Goal: Information Seeking & Learning: Learn about a topic

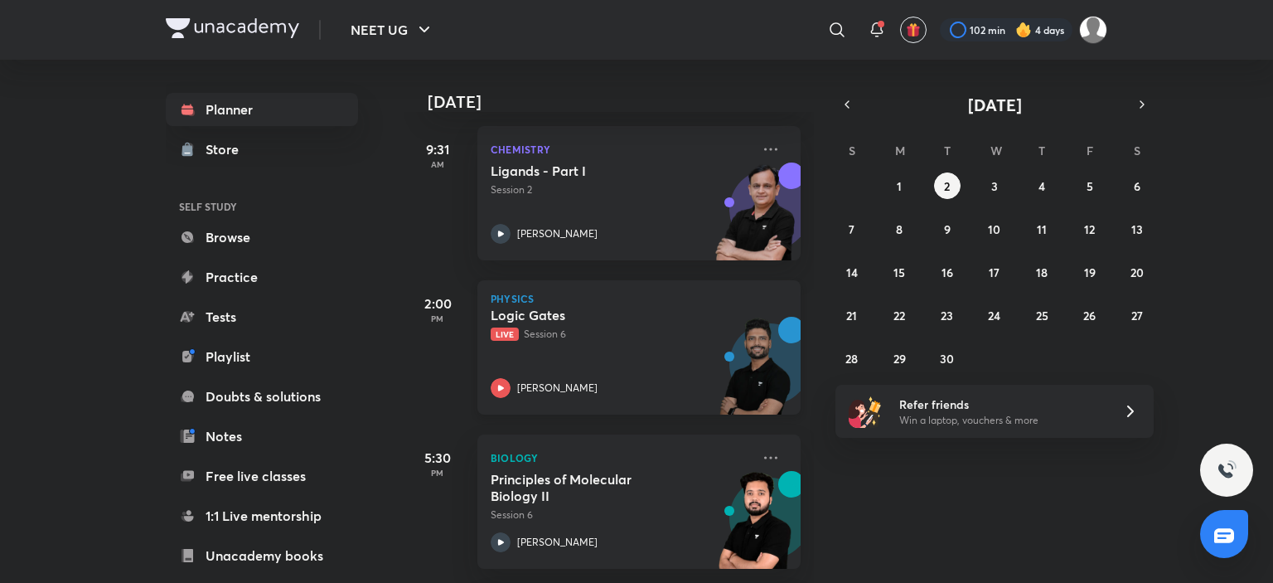
scroll to position [166, 0]
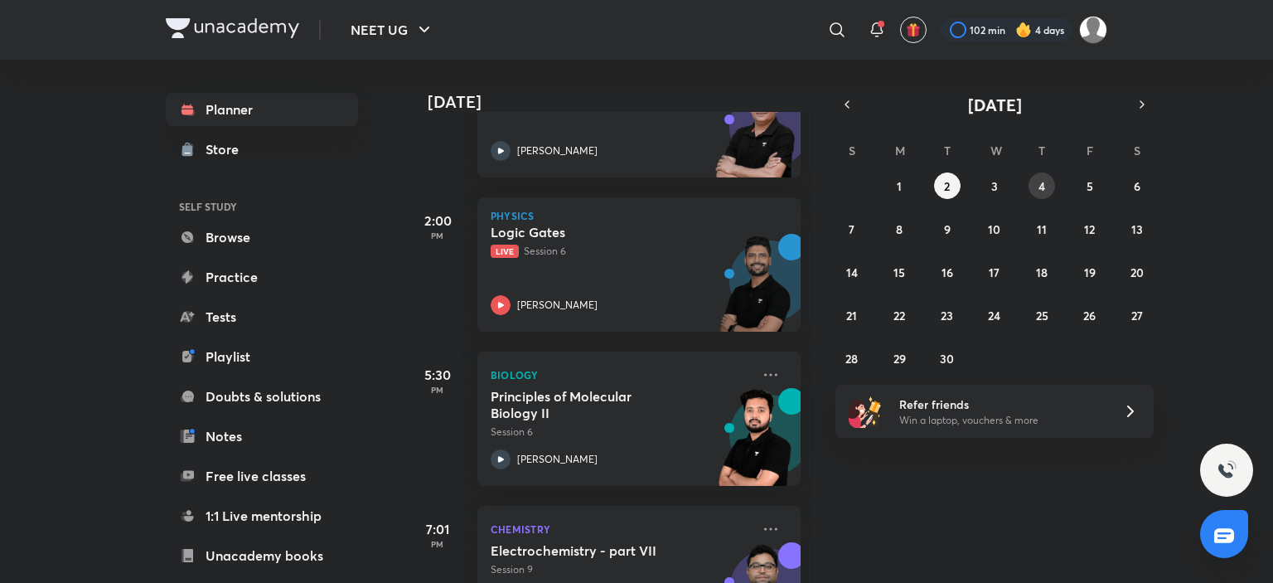
click at [1033, 183] on button "4" at bounding box center [1042, 185] width 27 height 27
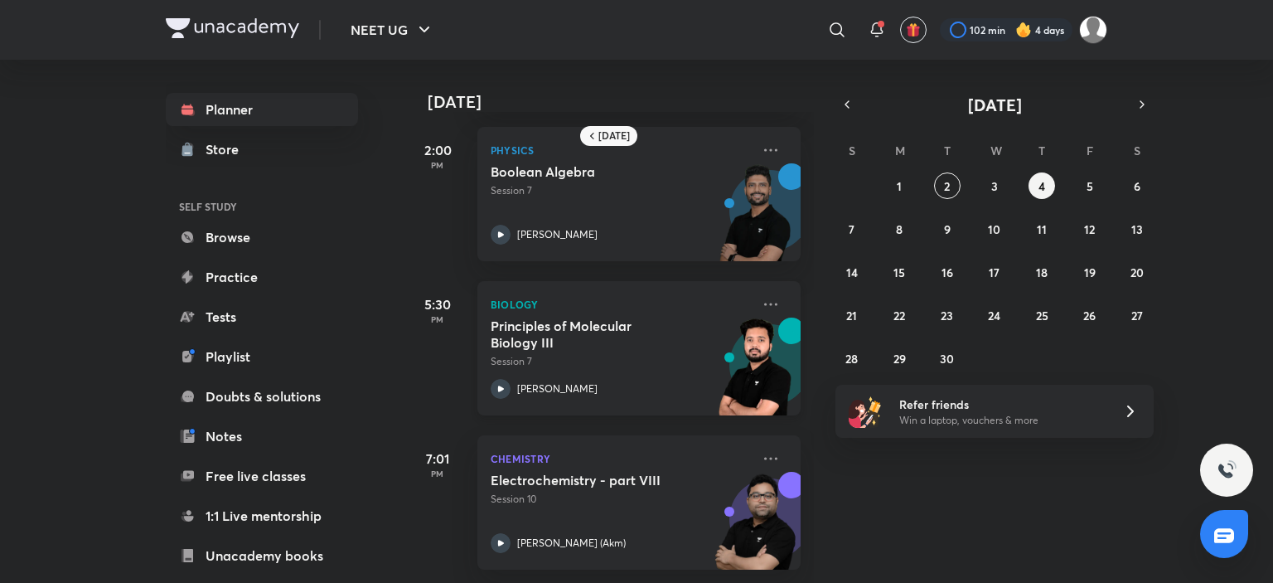
scroll to position [78, 0]
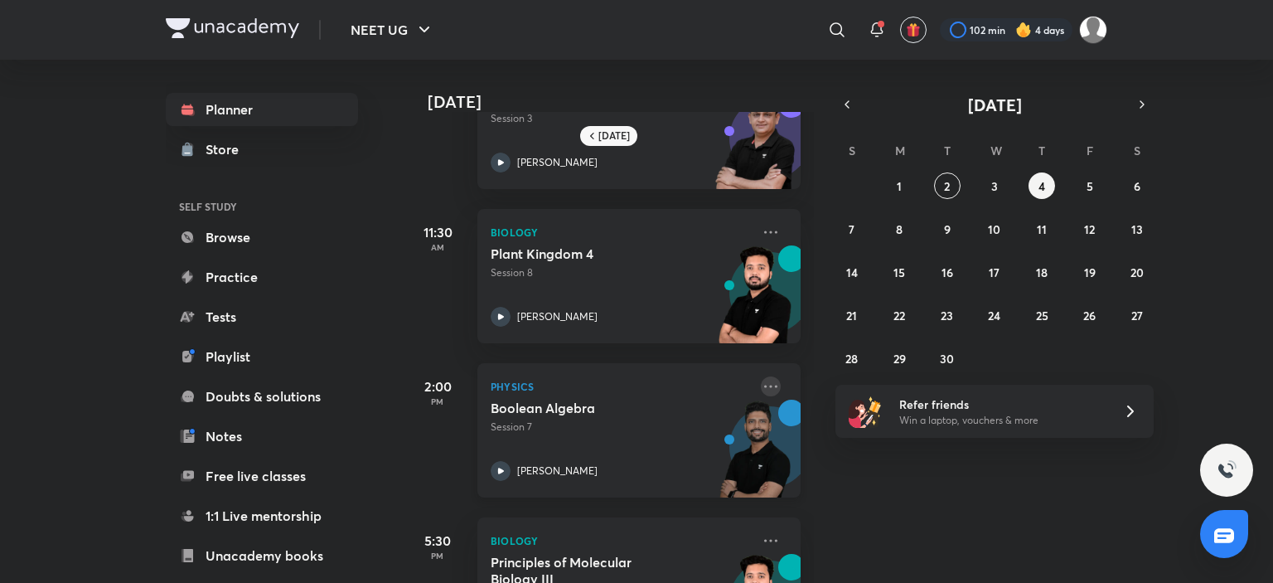
click at [766, 384] on icon at bounding box center [771, 386] width 20 height 20
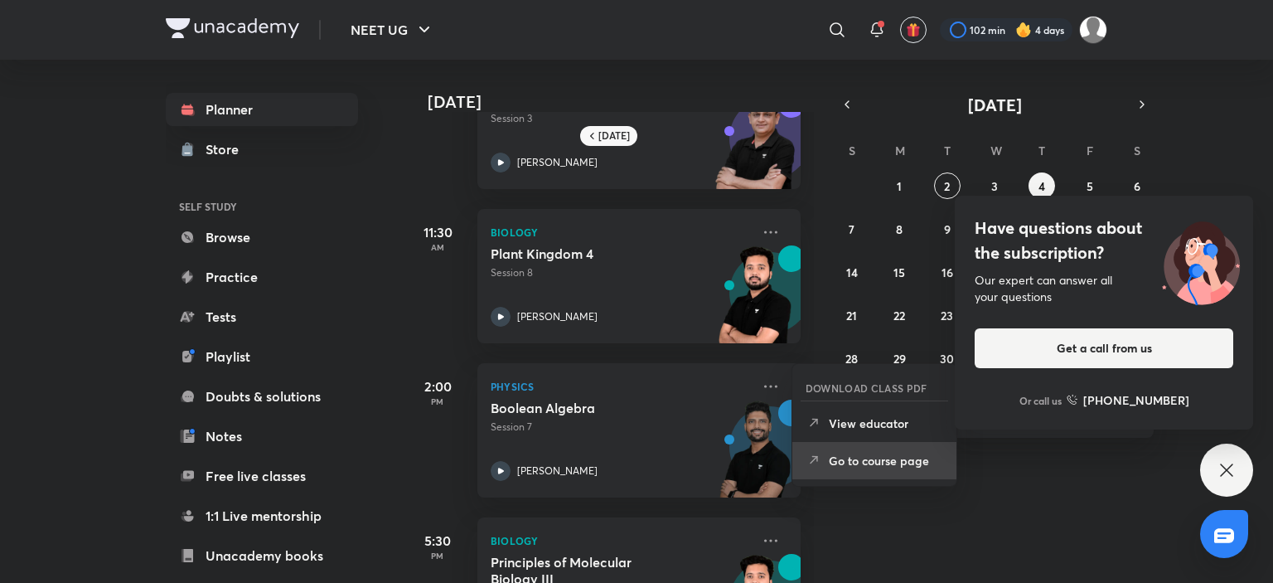
click at [875, 463] on p "Go to course page" at bounding box center [886, 460] width 114 height 17
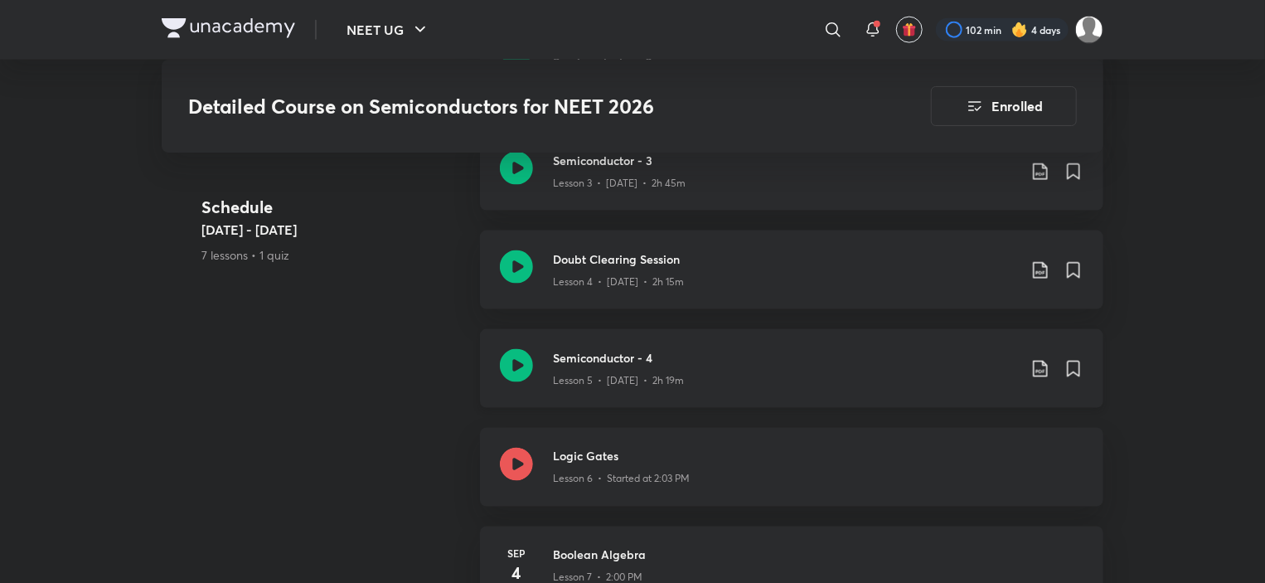
scroll to position [1143, 0]
click at [560, 352] on h3 "Semiconductor - 4" at bounding box center [785, 360] width 464 height 17
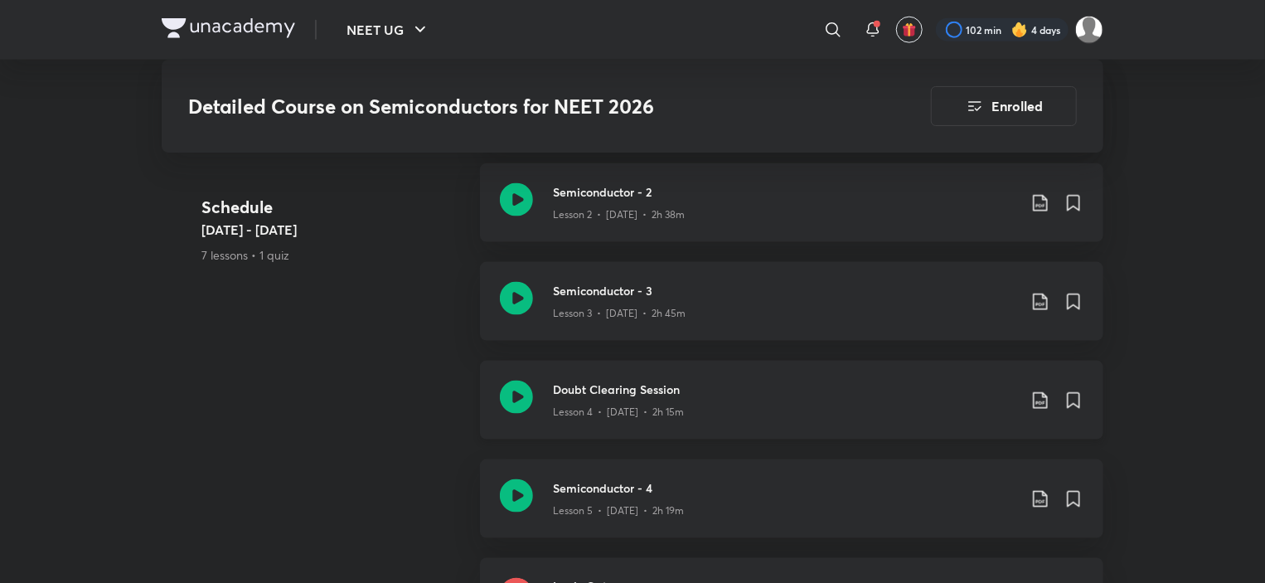
scroll to position [977, 0]
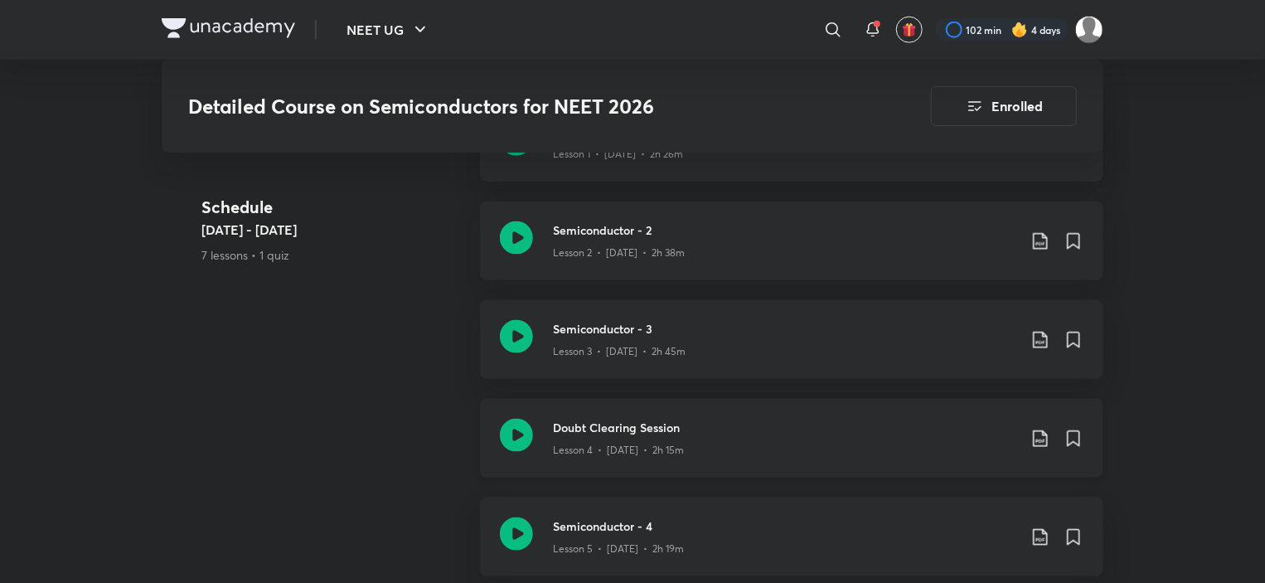
click at [599, 443] on p "Lesson 4 • [DATE] • 2h 15m" at bounding box center [618, 450] width 131 height 15
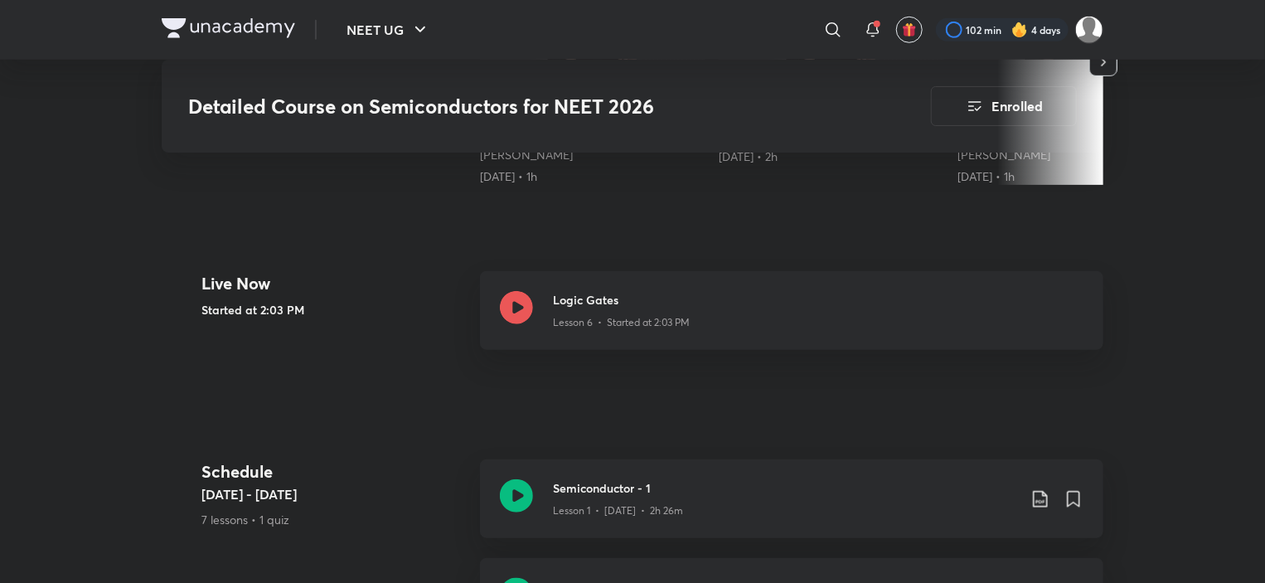
scroll to position [746, 0]
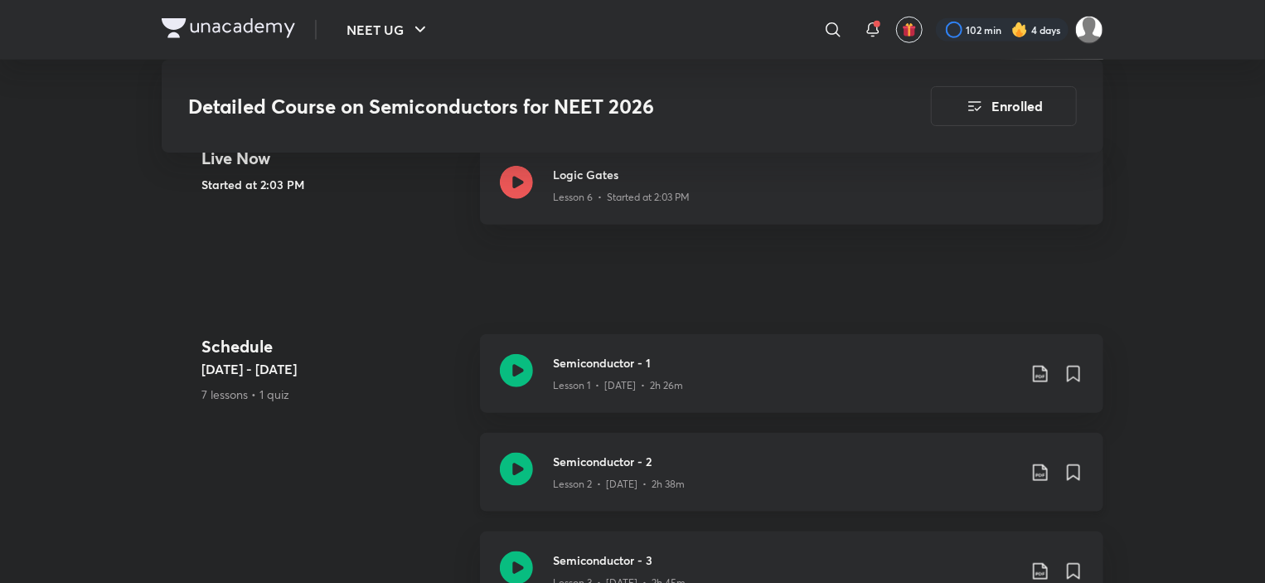
click at [637, 453] on h3 "Semiconductor - 2" at bounding box center [785, 461] width 464 height 17
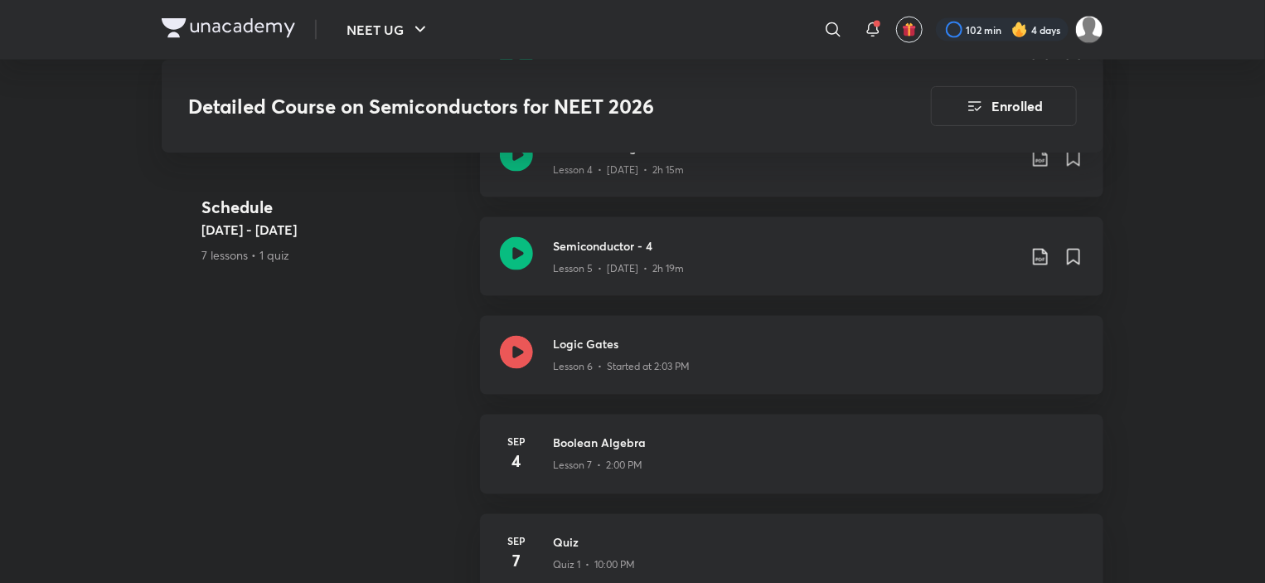
scroll to position [1161, 0]
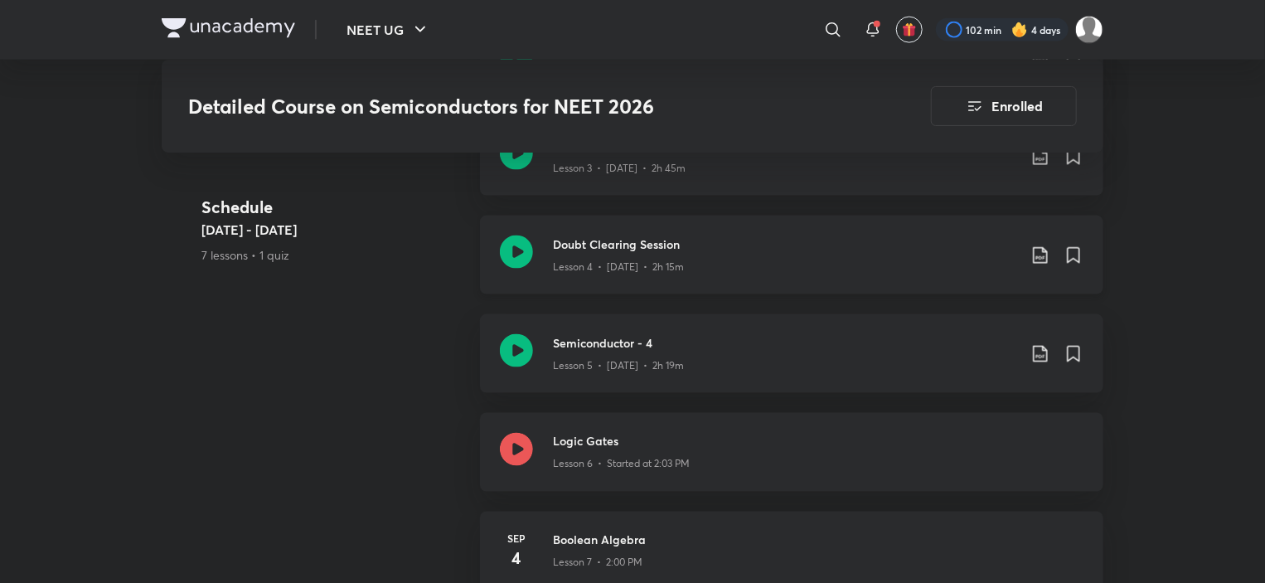
click at [620, 253] on div "Lesson 4 • [DATE] • 2h 15m" at bounding box center [785, 264] width 464 height 22
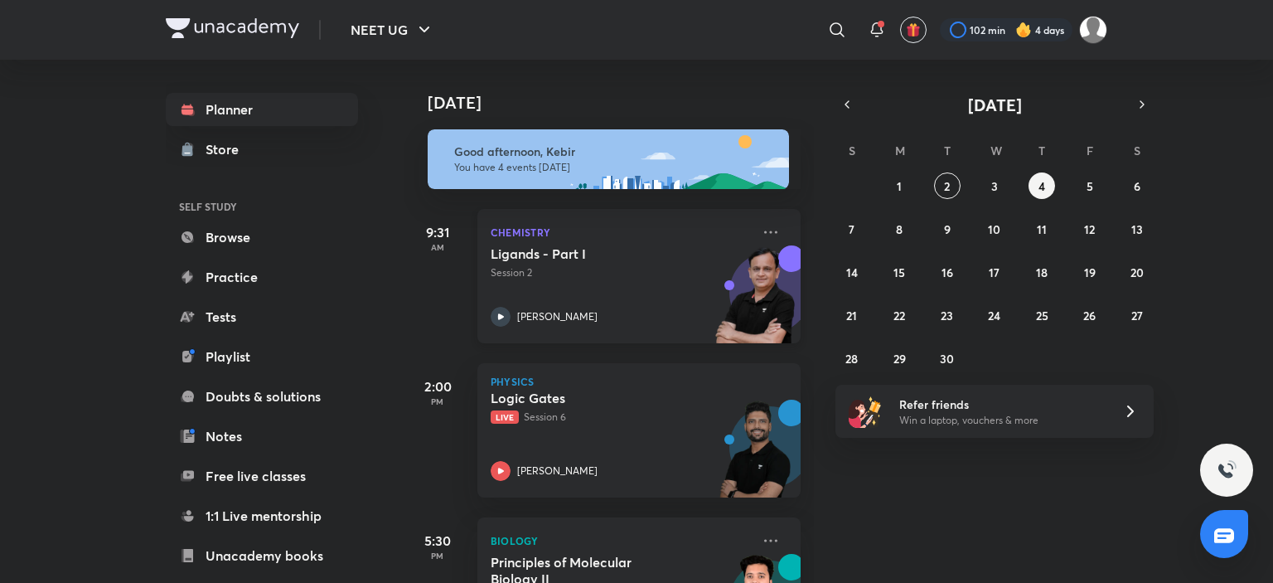
scroll to position [249, 0]
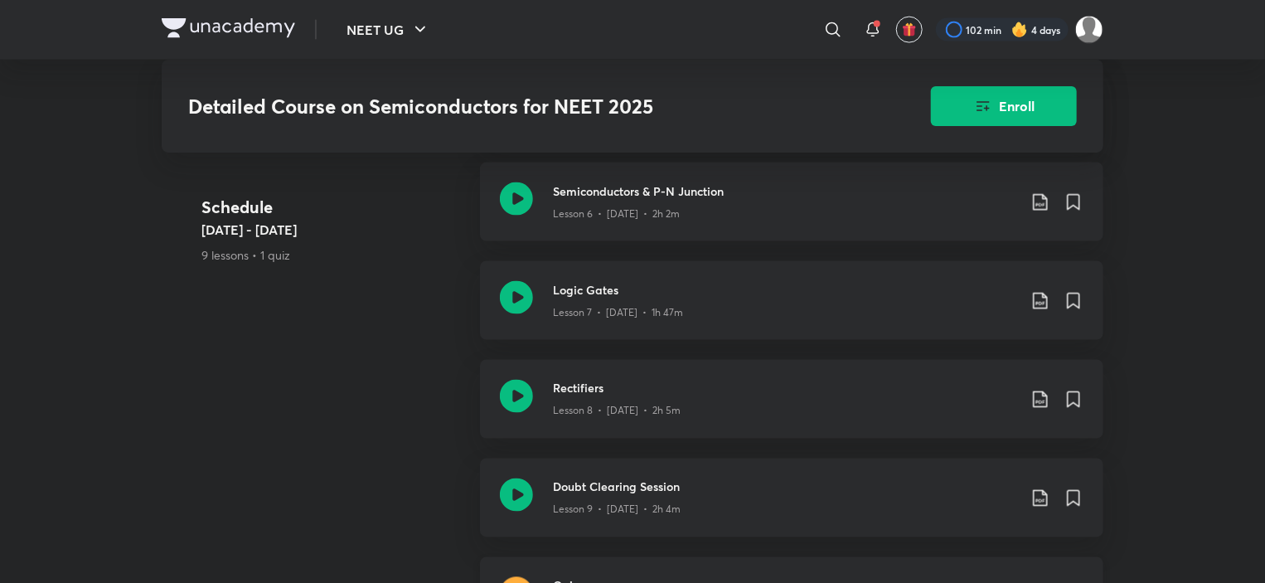
scroll to position [1593, 0]
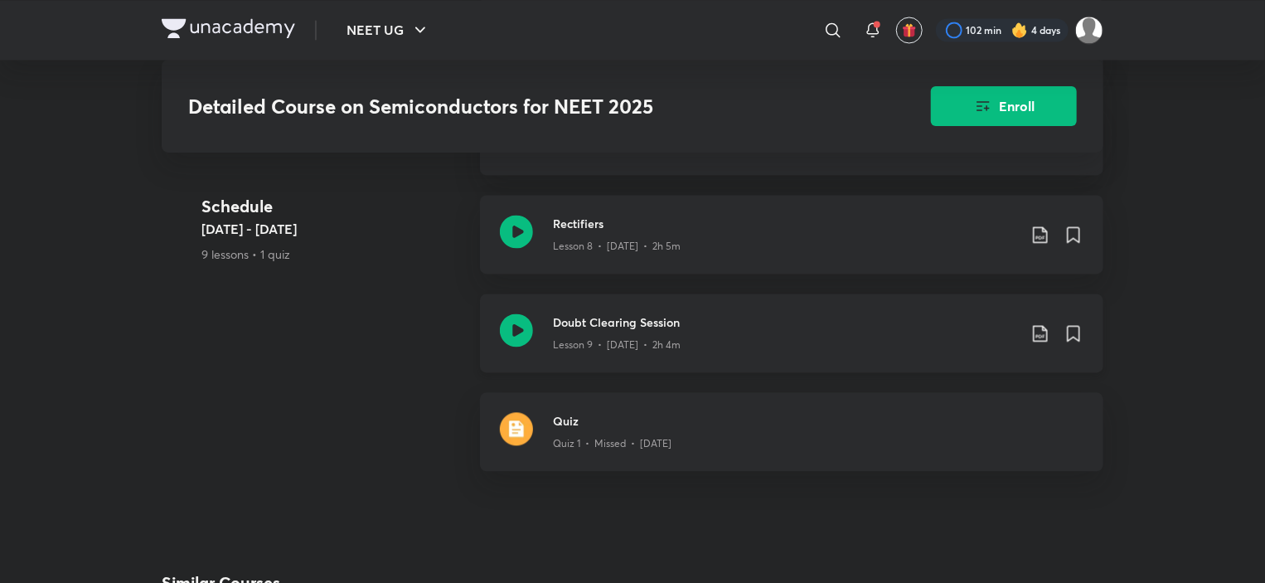
click at [618, 313] on h3 "Doubt Clearing Session" at bounding box center [785, 321] width 464 height 17
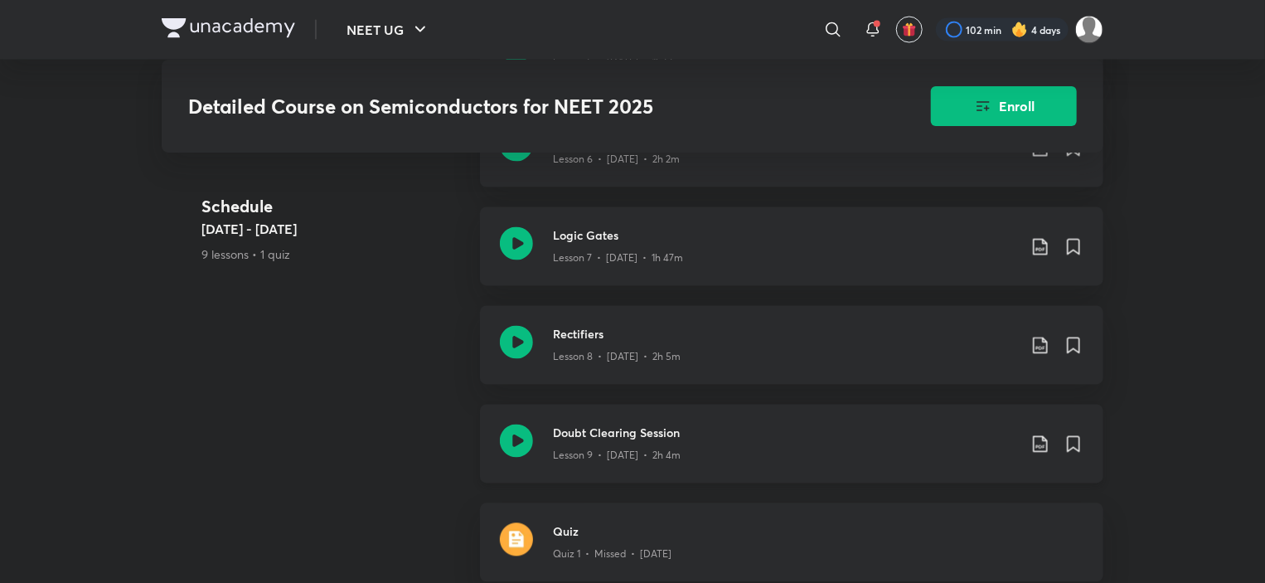
scroll to position [1511, 0]
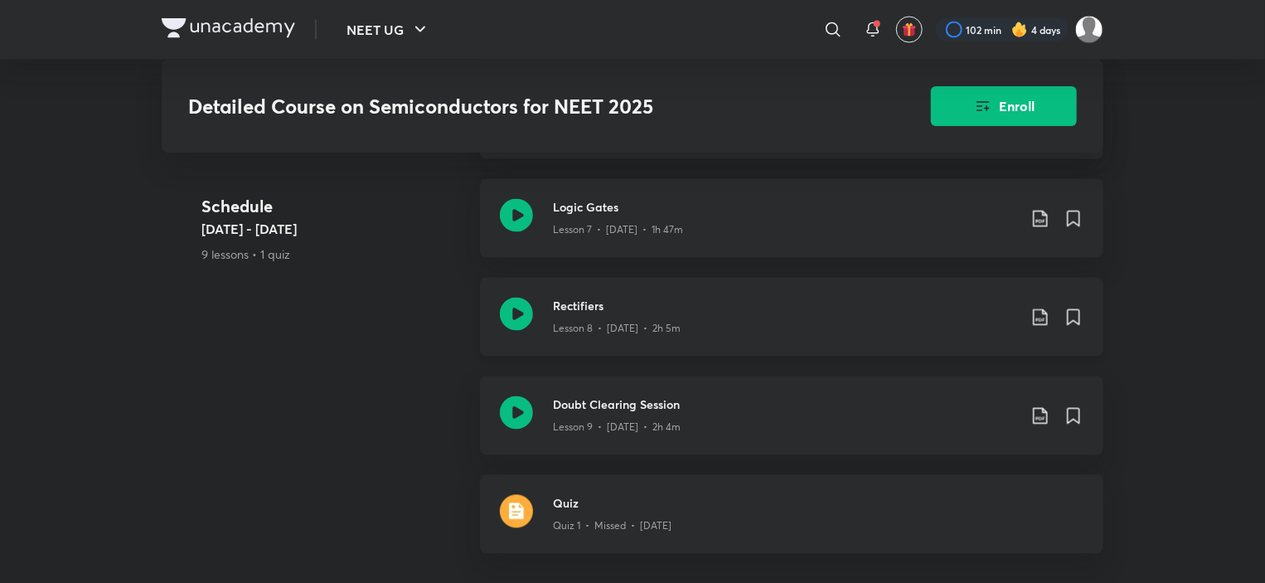
click at [603, 315] on div "Lesson 8 • Aug 8 • 2h 5m" at bounding box center [785, 326] width 464 height 22
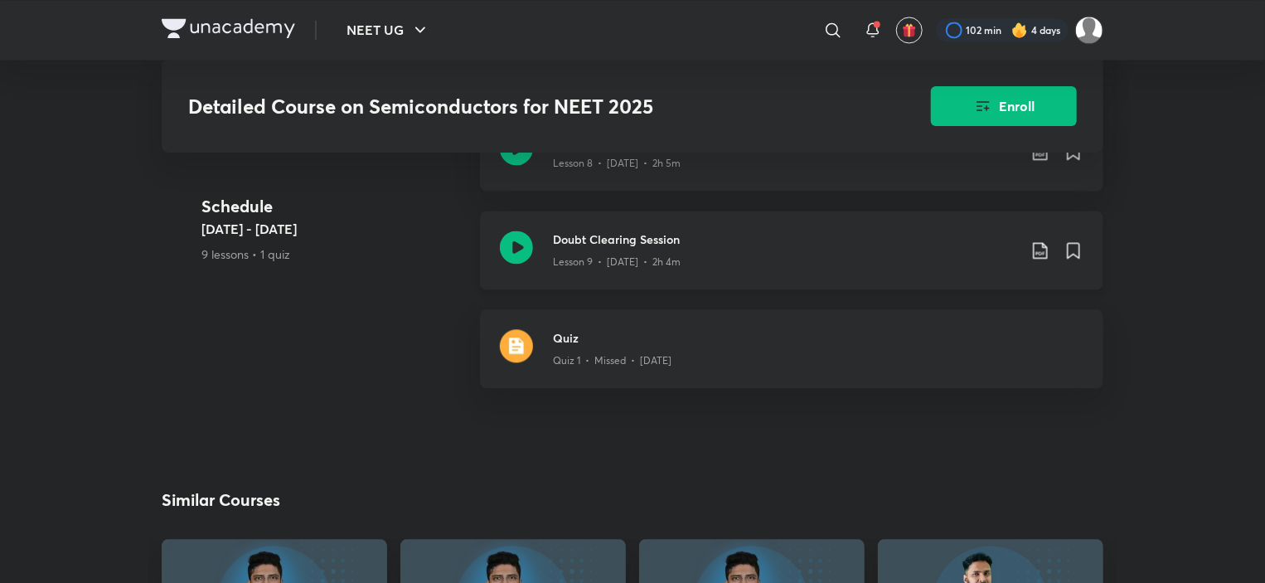
click at [612, 255] on p "Lesson 9 • Aug 10 • 2h 4m" at bounding box center [617, 262] width 128 height 15
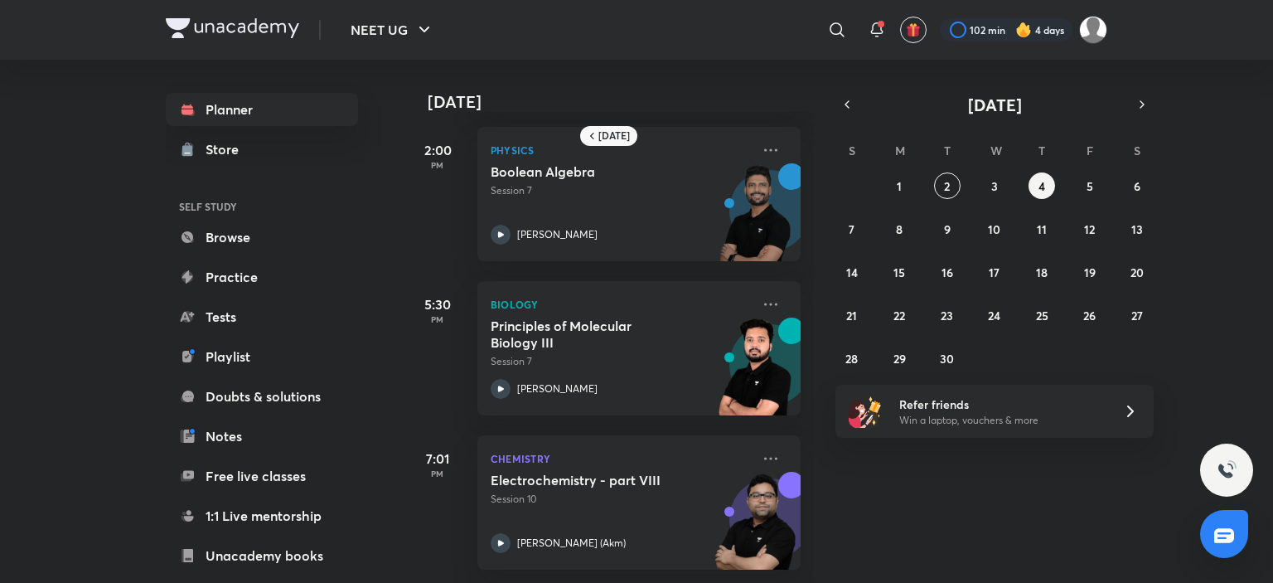
scroll to position [244, 0]
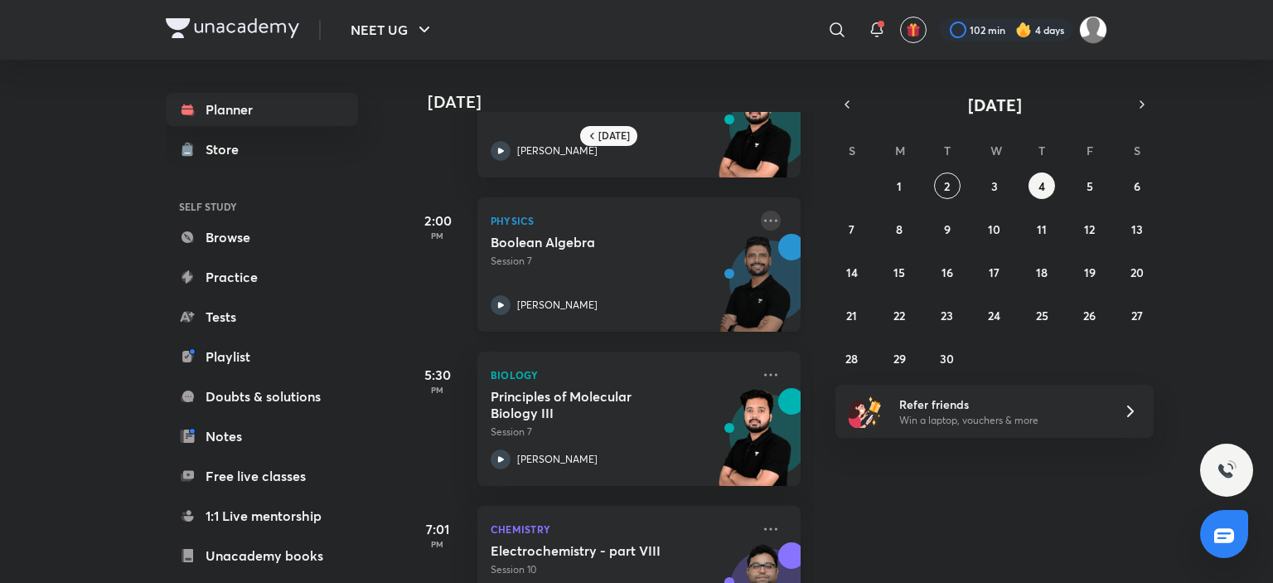
click at [761, 217] on icon at bounding box center [771, 221] width 20 height 20
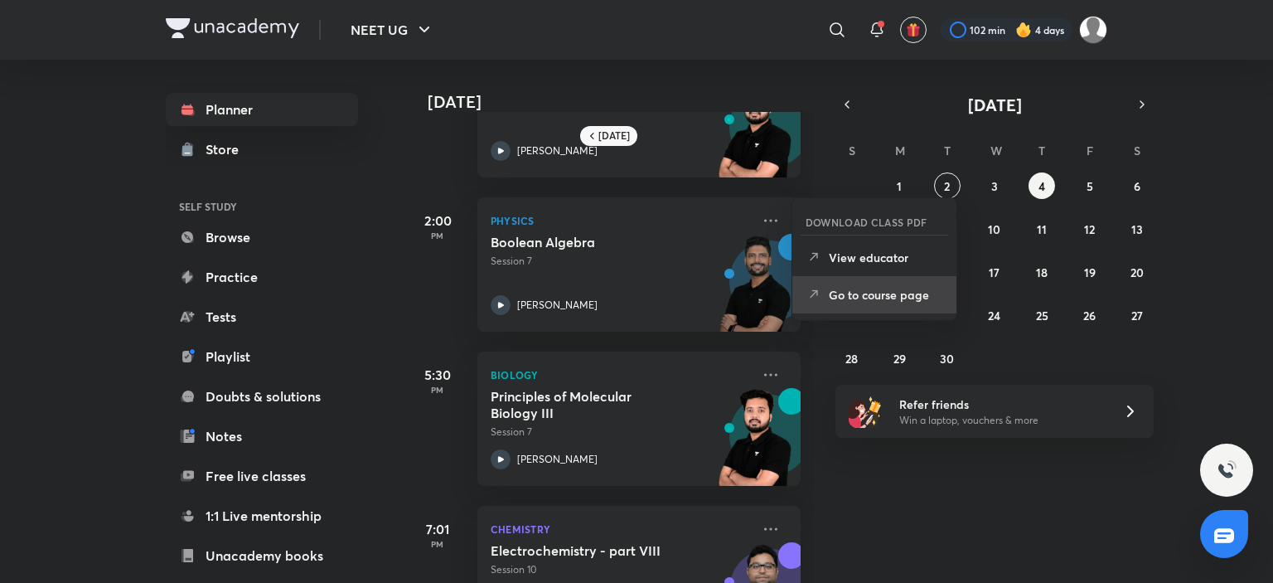
click at [878, 299] on p "Go to course page" at bounding box center [886, 294] width 114 height 17
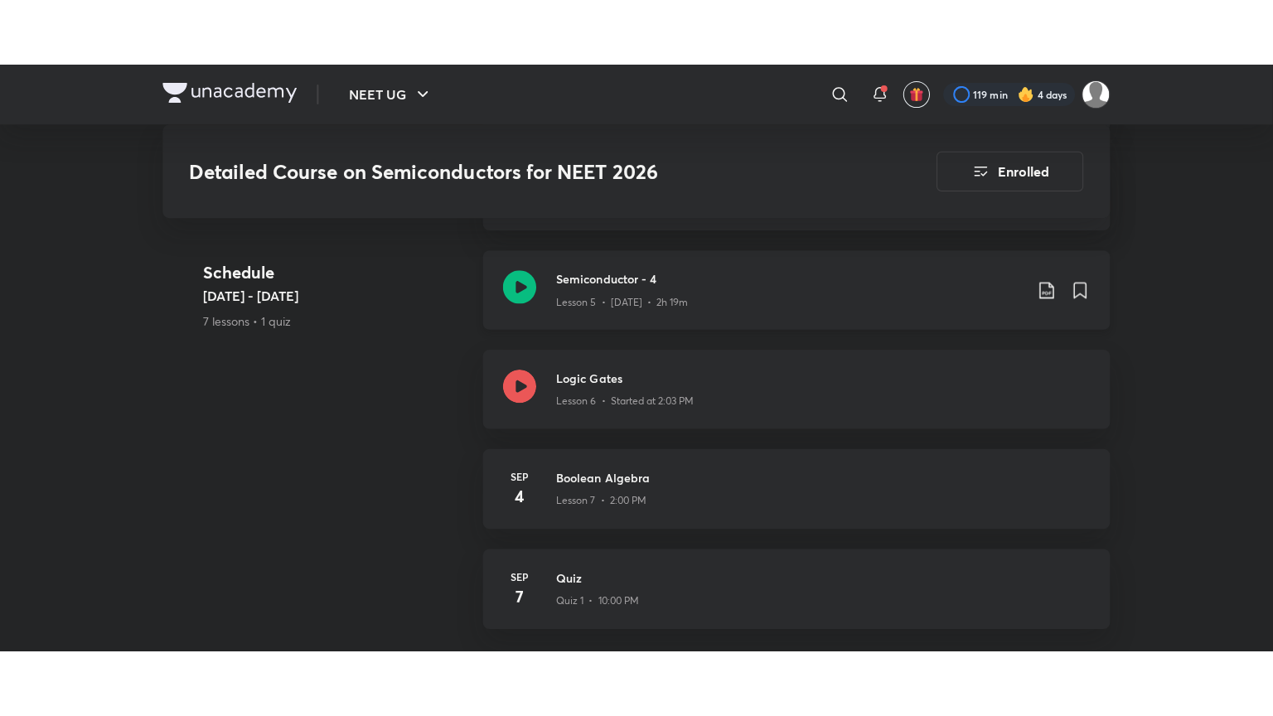
scroll to position [1144, 0]
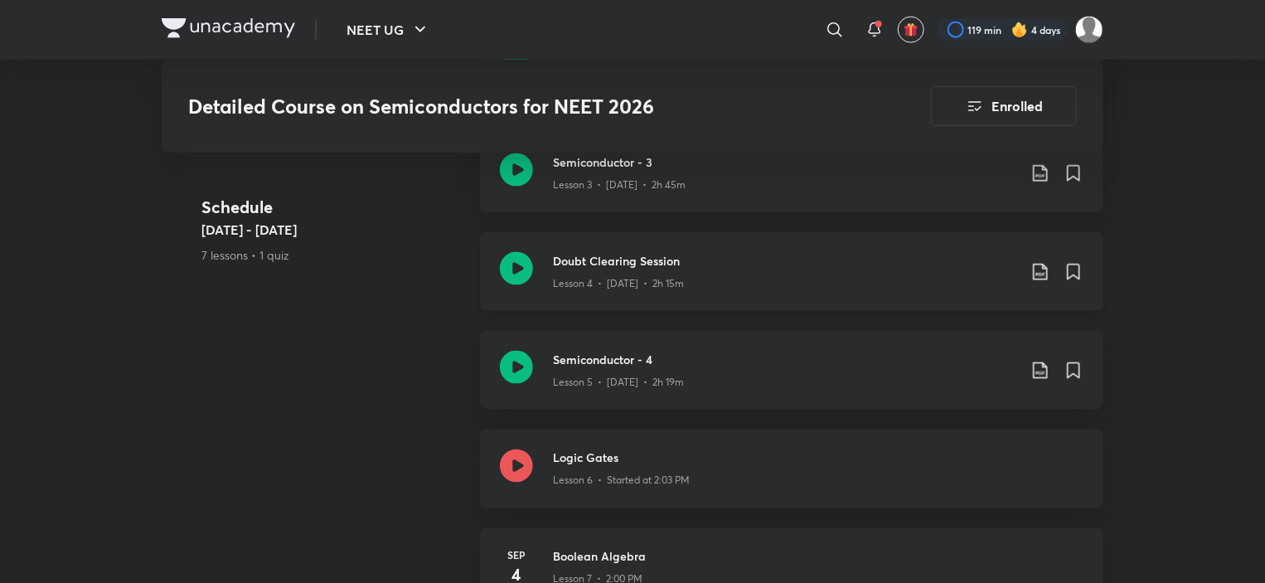
click at [621, 269] on div "Lesson 4 • [DATE] • 2h 15m" at bounding box center [785, 280] width 464 height 22
